Goal: Task Accomplishment & Management: Use online tool/utility

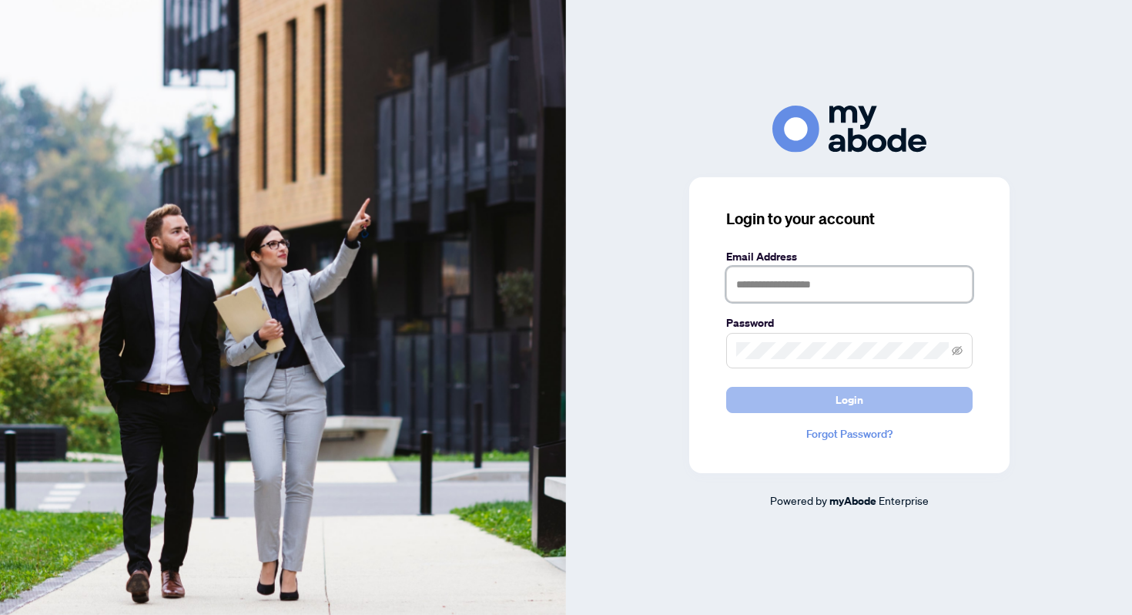
type input "**********"
click at [849, 398] on span "Login" at bounding box center [850, 399] width 28 height 25
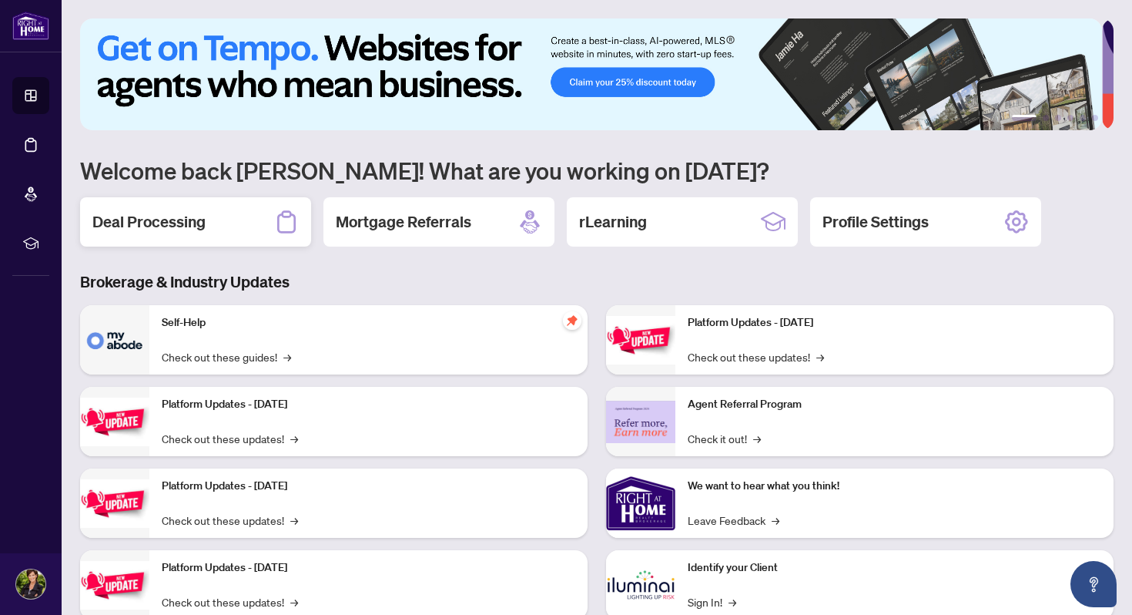
click at [184, 217] on h2 "Deal Processing" at bounding box center [148, 222] width 113 height 22
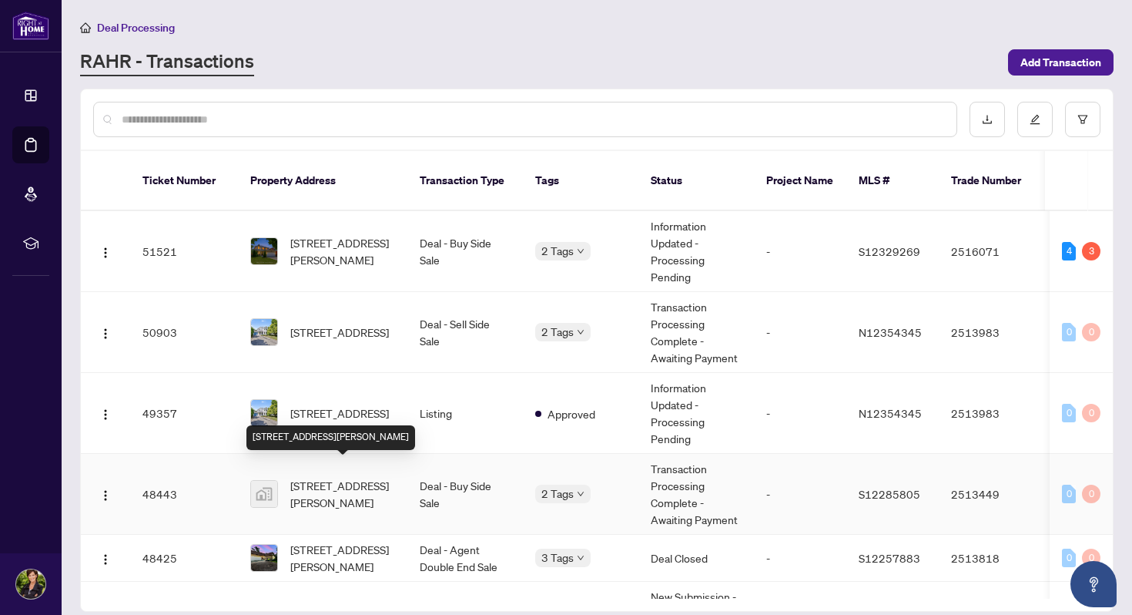
click at [319, 477] on span "[STREET_ADDRESS][PERSON_NAME]" at bounding box center [342, 494] width 105 height 34
